Goal: Transaction & Acquisition: Obtain resource

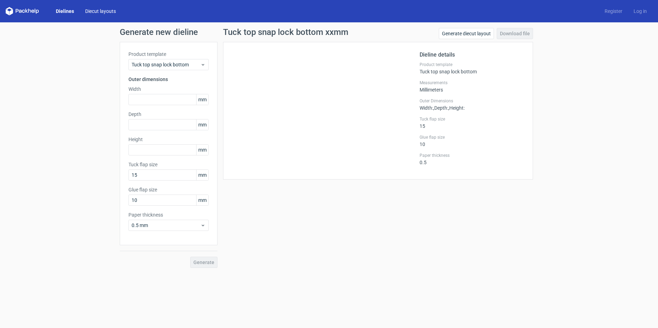
click at [89, 12] on link "Diecut layouts" at bounding box center [101, 11] width 42 height 7
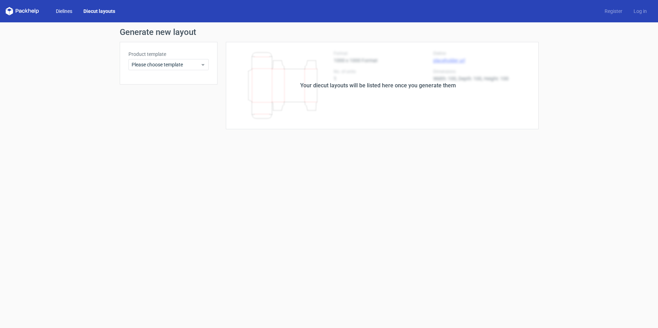
click at [61, 13] on link "Dielines" at bounding box center [64, 11] width 28 height 7
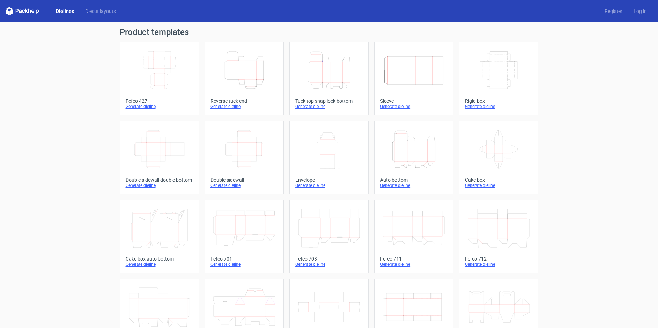
click at [217, 84] on icon "Height Depth Width" at bounding box center [244, 70] width 62 height 39
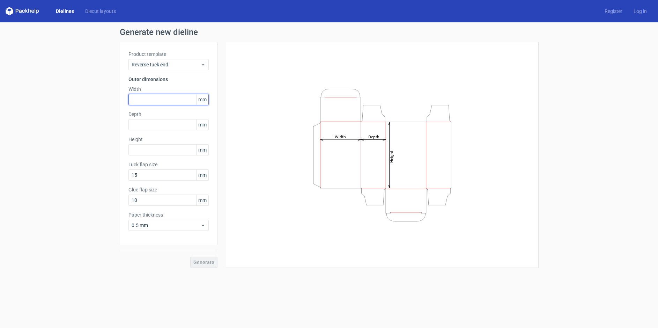
click at [176, 98] on input "text" at bounding box center [168, 99] width 80 height 11
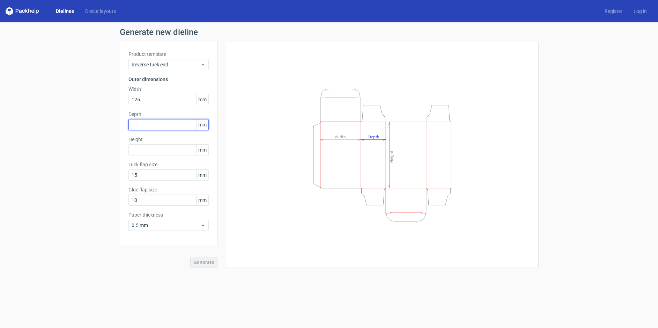
click at [167, 121] on input "text" at bounding box center [168, 124] width 80 height 11
drag, startPoint x: 154, startPoint y: 104, endPoint x: 130, endPoint y: 103, distance: 23.4
click at [130, 103] on input "125" at bounding box center [168, 99] width 80 height 11
type input "85"
click at [155, 126] on input "text" at bounding box center [168, 124] width 80 height 11
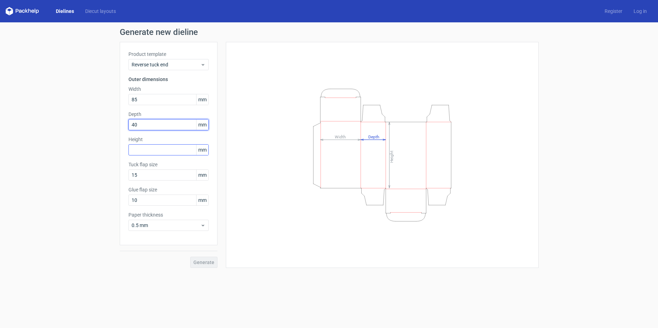
type input "40"
click at [175, 151] on input "text" at bounding box center [168, 149] width 80 height 11
type input "130"
click at [283, 130] on icon "Height Depth Width" at bounding box center [381, 155] width 209 height 140
click at [201, 264] on span "Generate" at bounding box center [203, 262] width 21 height 5
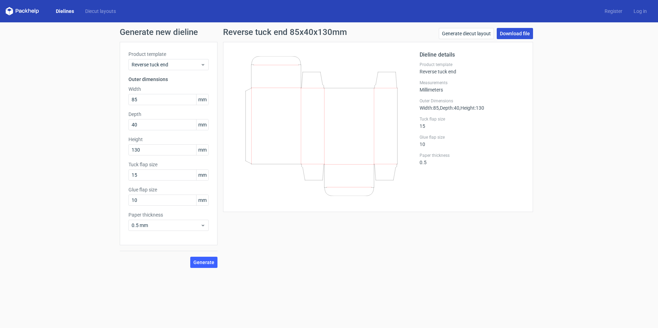
click at [516, 36] on link "Download file" at bounding box center [514, 33] width 36 height 11
